Goal: Complete application form

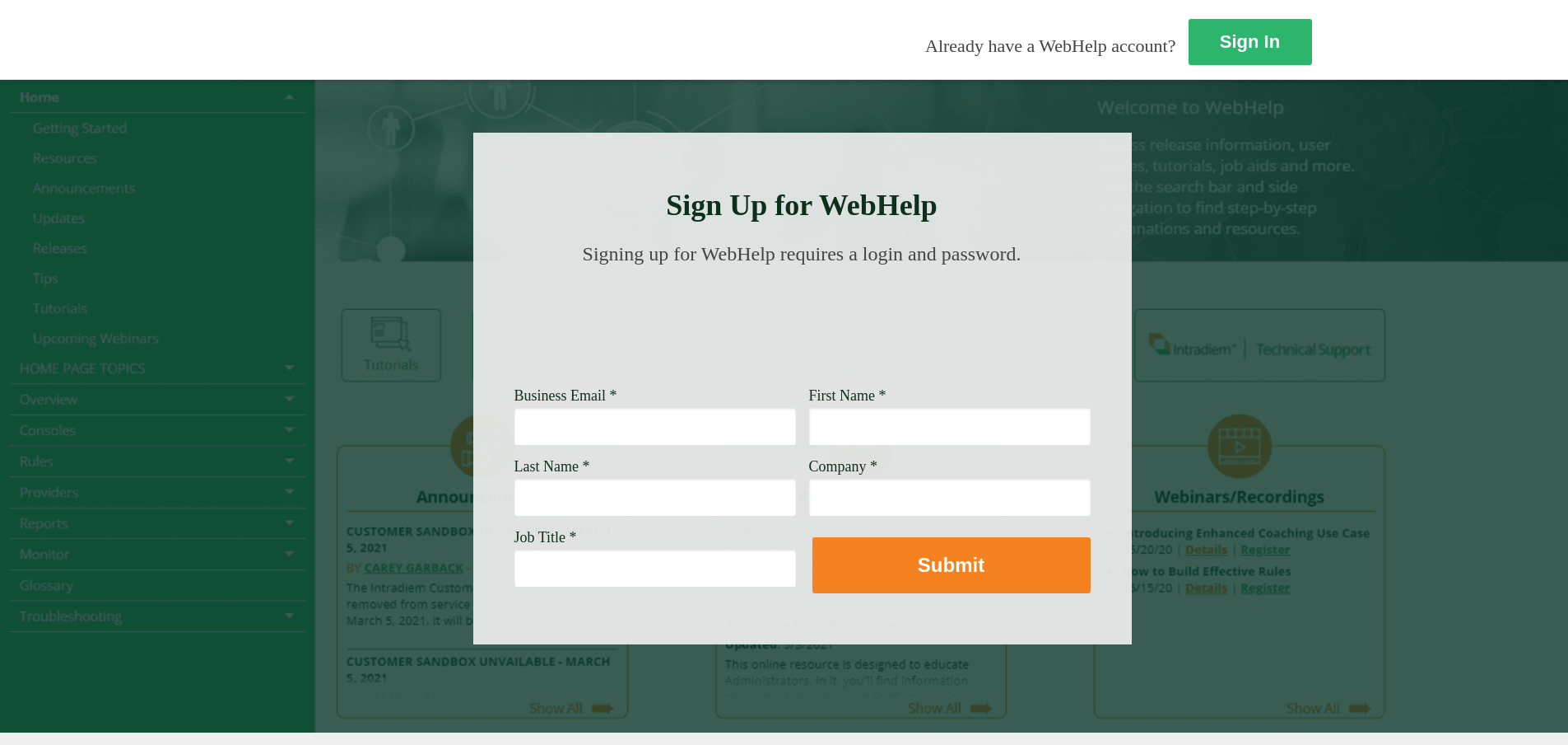
click at [514, 425] on input "Business Email *" at bounding box center [655, 426] width 281 height 38
type input "T"
type input "[PERSON_NAME][EMAIL_ADDRESS][PERSON_NAME][DOMAIN_NAME]"
type input "a"
type input "[PERSON_NAME]"
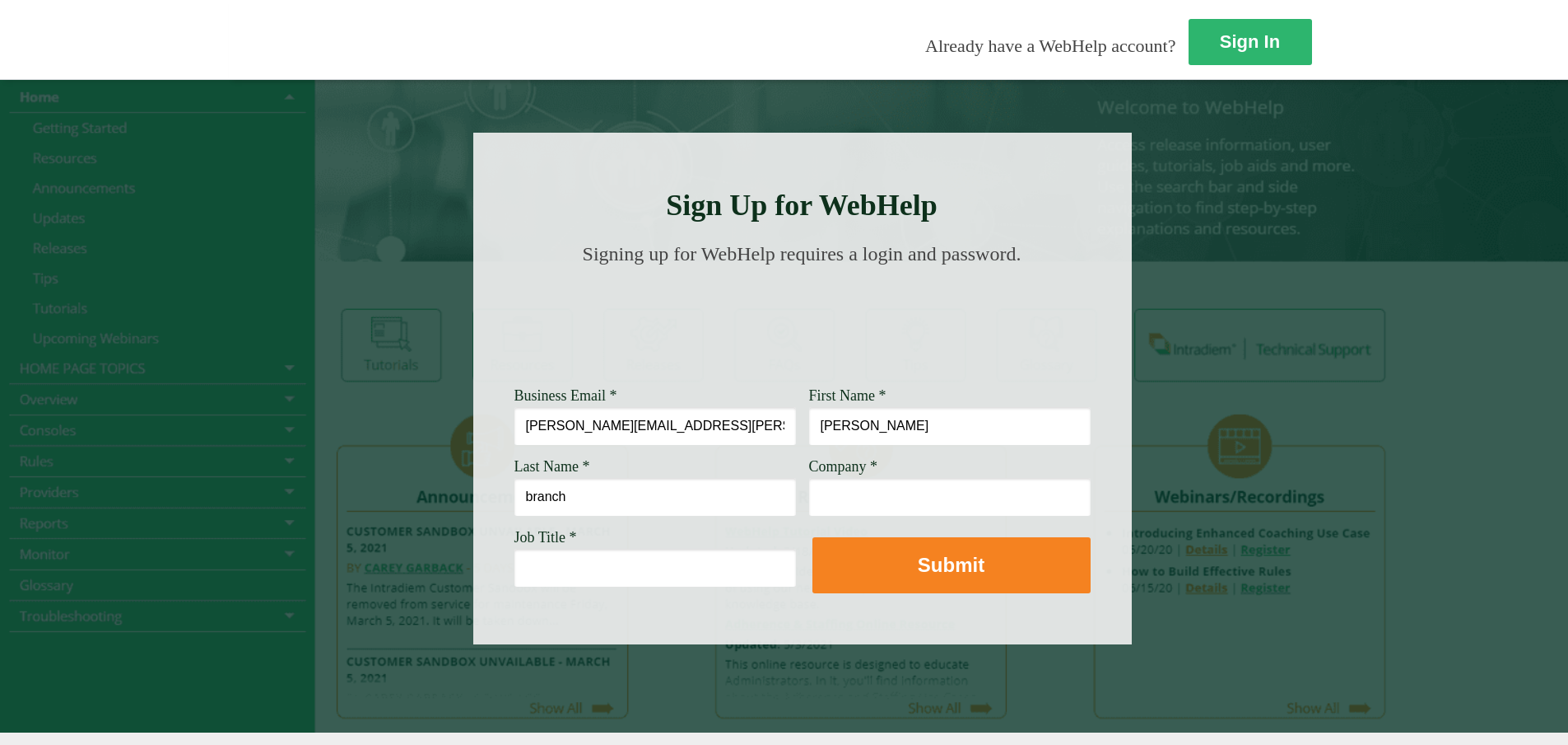
type input "branch"
type input "w"
type input "Well Fargo"
drag, startPoint x: 313, startPoint y: 575, endPoint x: 327, endPoint y: 556, distance: 23.6
click at [514, 575] on input "Job Title *" at bounding box center [655, 568] width 281 height 38
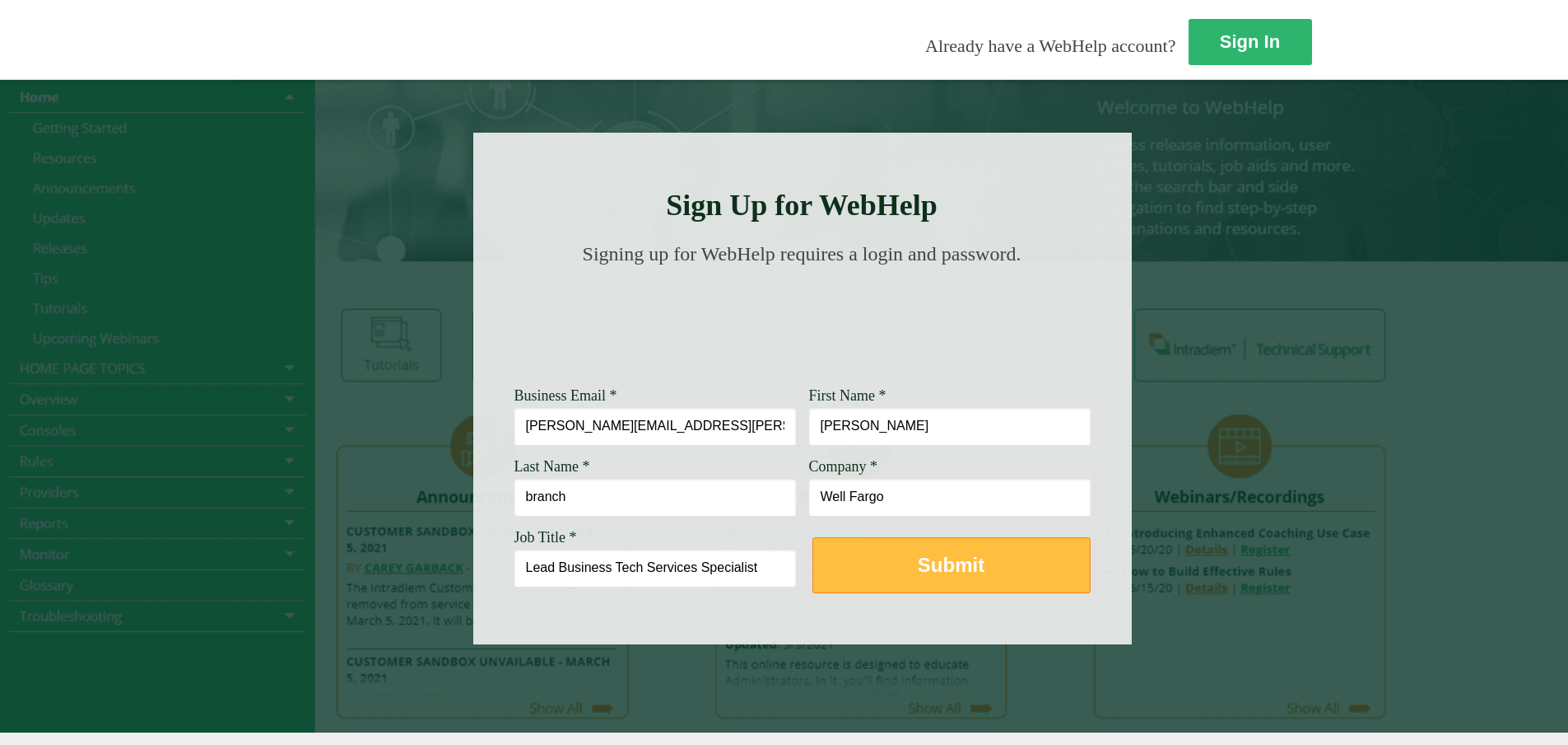
type input "Lead Business Tech Services Specialist"
click at [918, 563] on strong "Submit" at bounding box center [951, 564] width 67 height 23
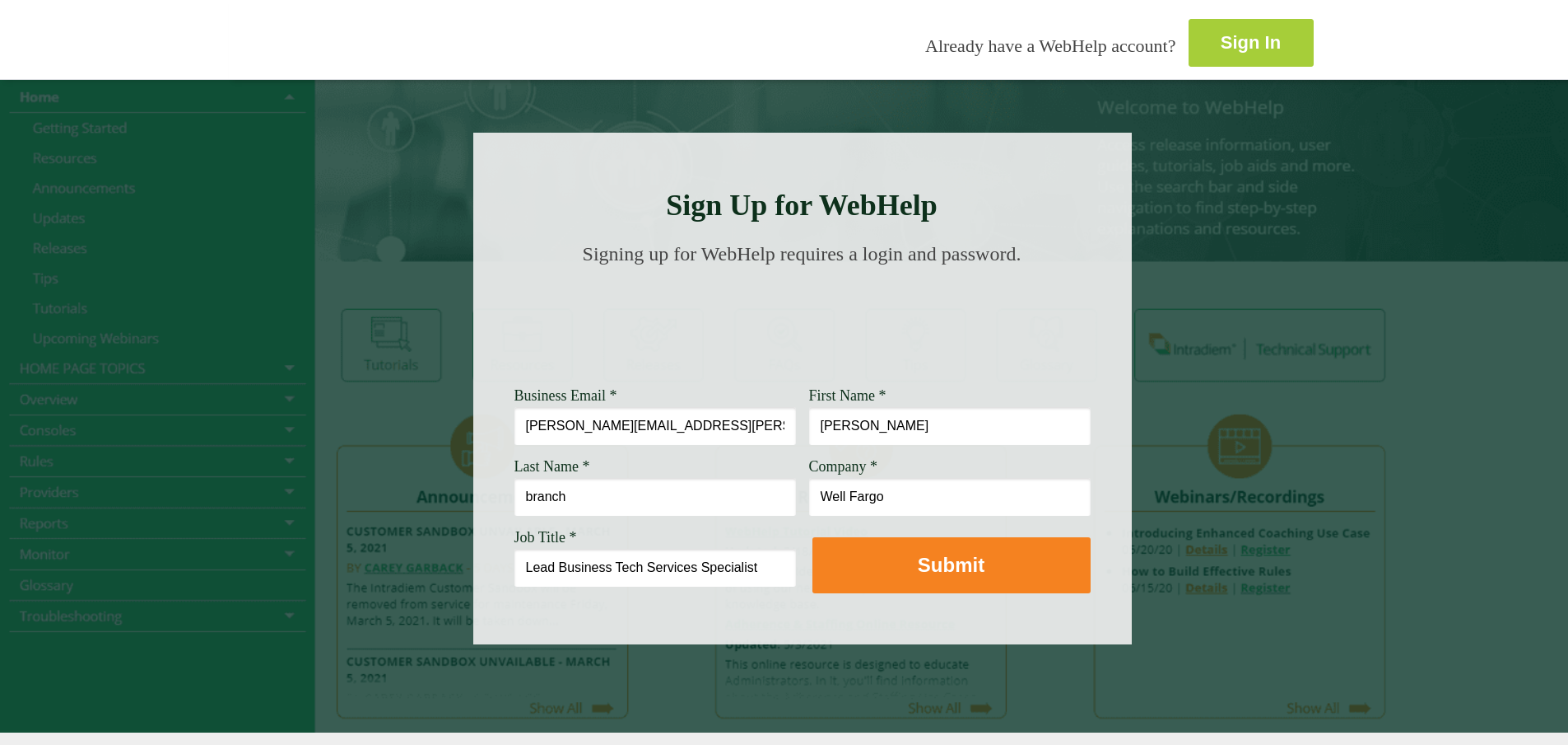
click at [1189, 45] on link "Sign In" at bounding box center [1251, 43] width 125 height 48
